Goal: Transaction & Acquisition: Book appointment/travel/reservation

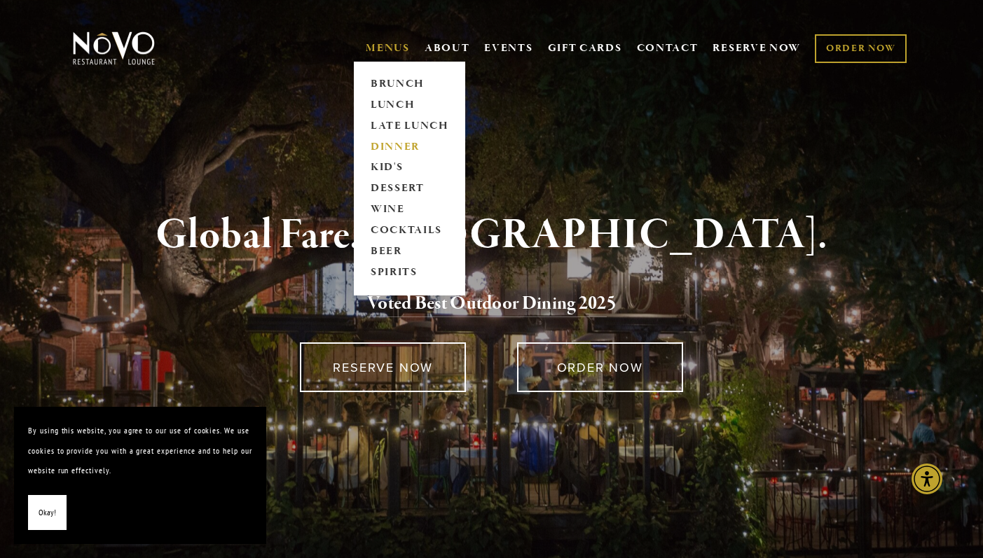
click at [397, 146] on link "DINNER" at bounding box center [410, 147] width 88 height 21
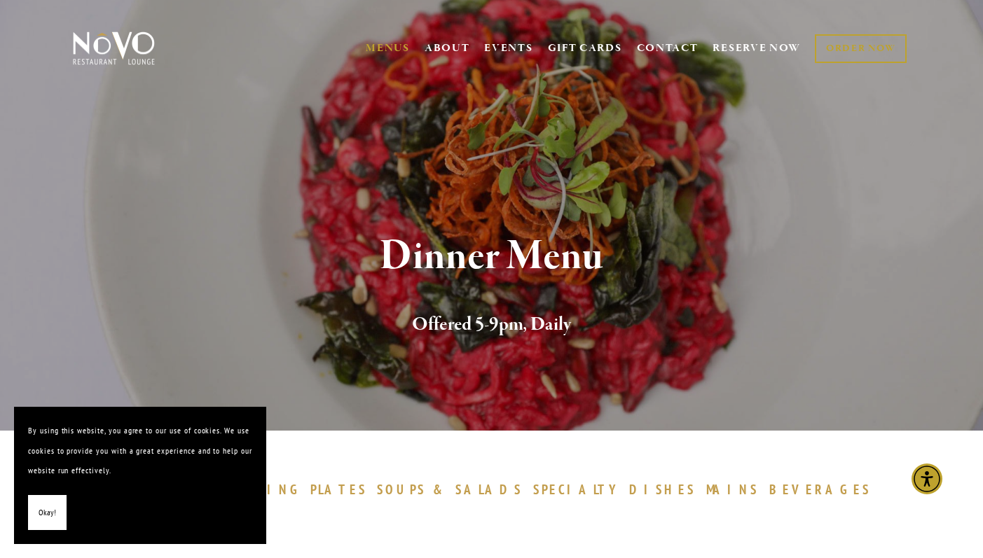
click at [30, 475] on p "By using this website, you agree to our use of cookies. We use cookies to provi…" at bounding box center [140, 451] width 224 height 60
click at [35, 516] on button "Okay!" at bounding box center [47, 513] width 39 height 36
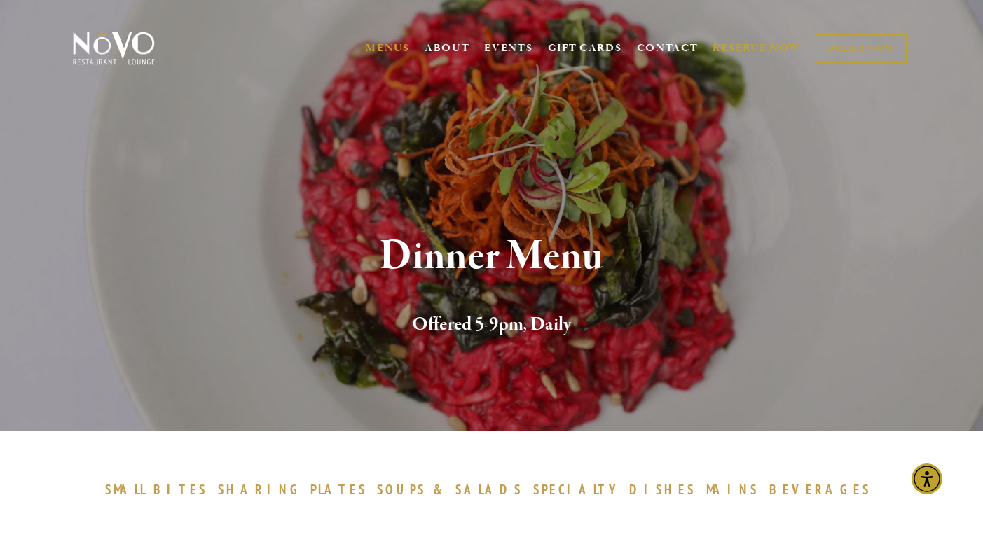
click at [740, 55] on link "RESERVE NOW" at bounding box center [756, 48] width 88 height 27
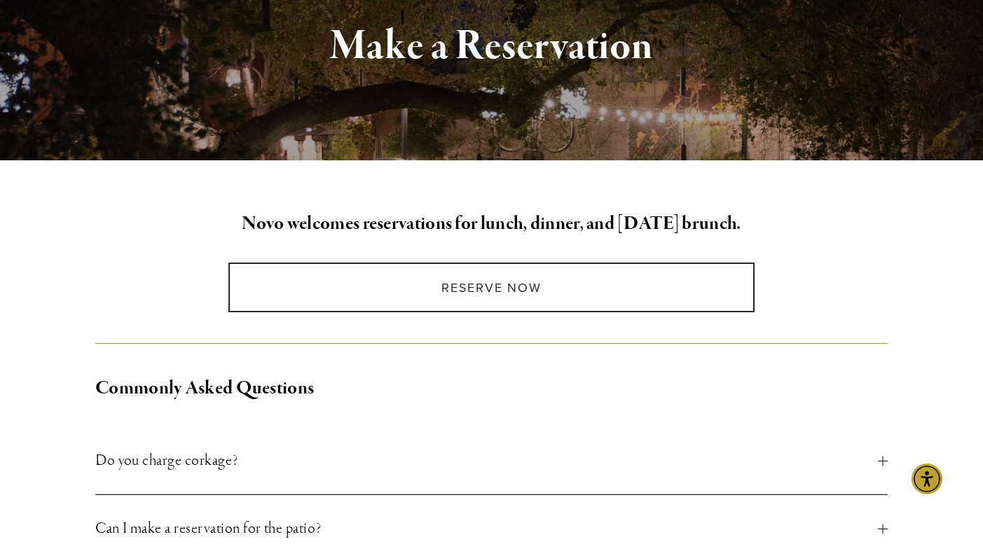
scroll to position [233, 0]
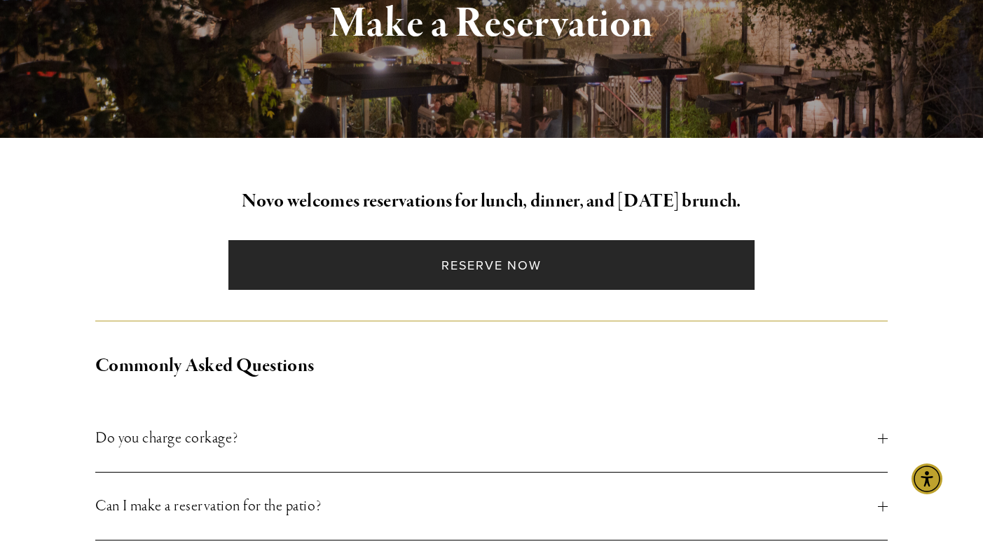
click at [431, 269] on link "Reserve Now" at bounding box center [490, 265] width 525 height 50
